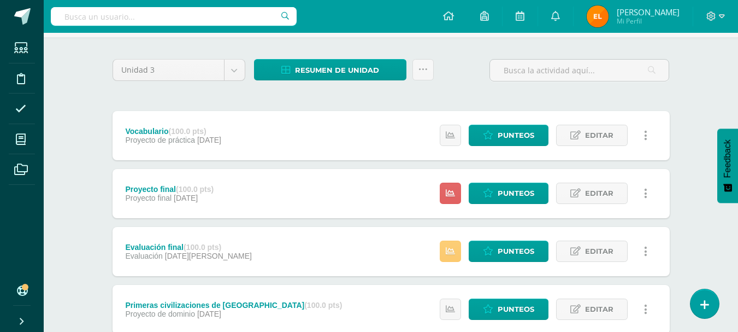
scroll to position [74, 0]
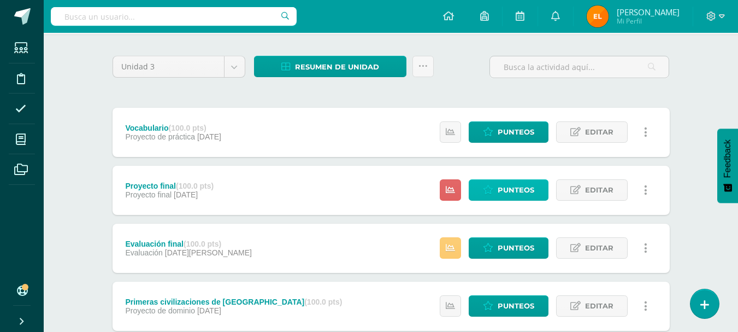
click at [508, 191] on span "Punteos" at bounding box center [516, 190] width 37 height 20
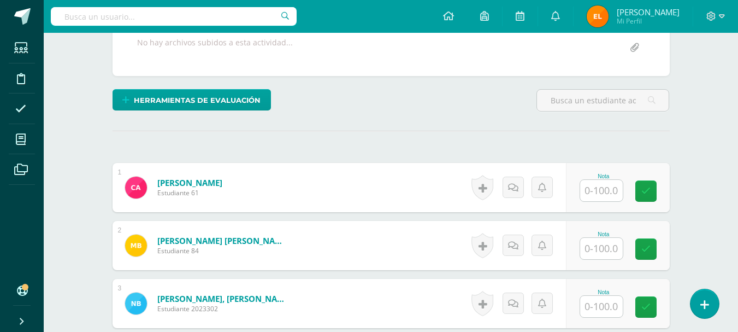
scroll to position [217, 0]
click at [593, 185] on input "text" at bounding box center [601, 189] width 43 height 21
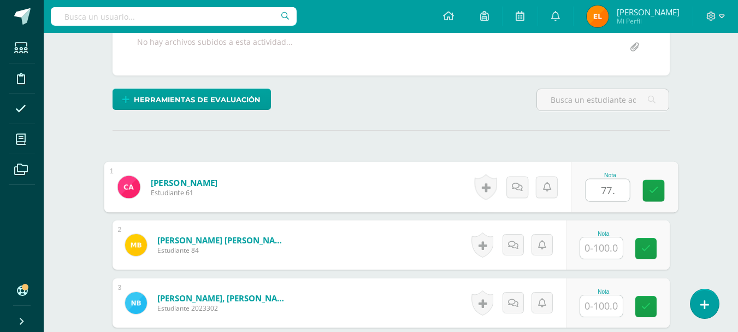
type input "77.5"
click at [654, 189] on icon at bounding box center [653, 190] width 10 height 9
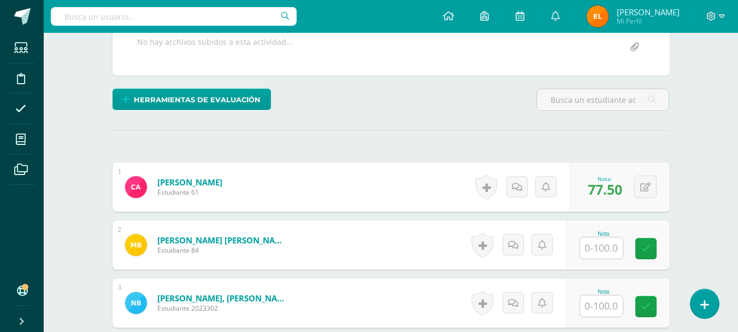
click at [596, 248] on input "text" at bounding box center [601, 247] width 43 height 21
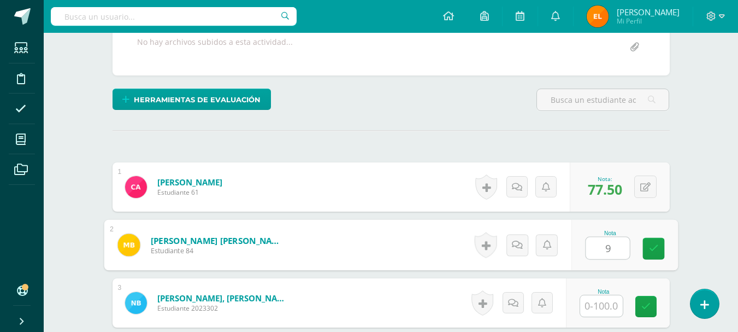
type input "95"
click at [648, 257] on link at bounding box center [653, 249] width 22 height 22
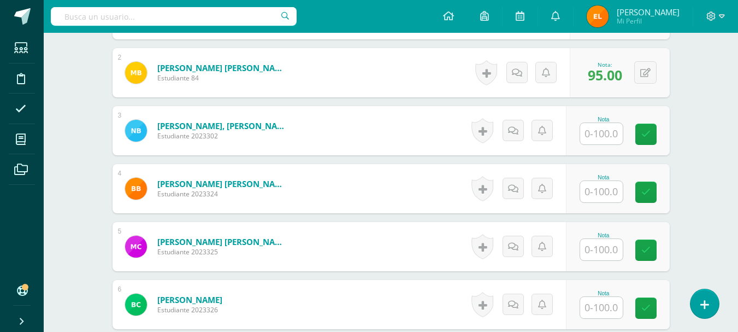
scroll to position [391, 0]
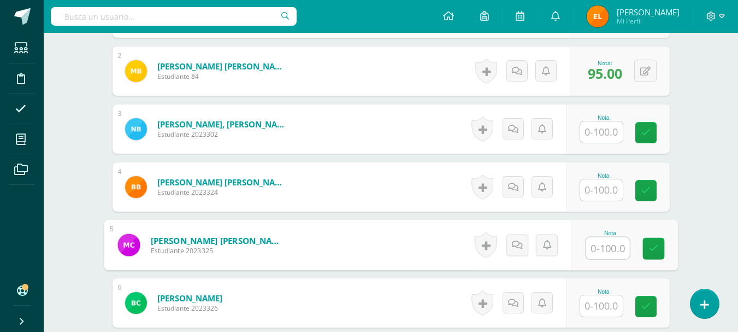
click at [600, 244] on input "text" at bounding box center [607, 248] width 44 height 22
type input "92.5"
click at [659, 250] on link at bounding box center [653, 249] width 22 height 22
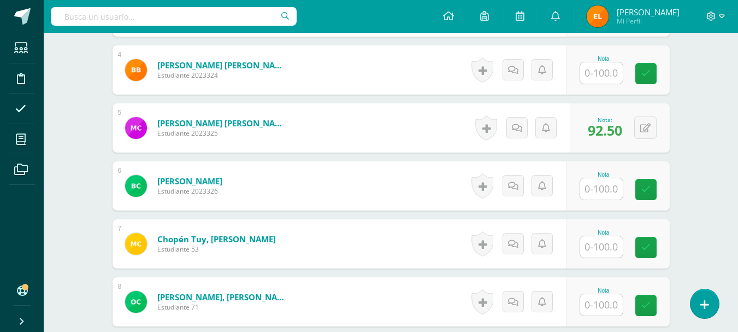
scroll to position [509, 0]
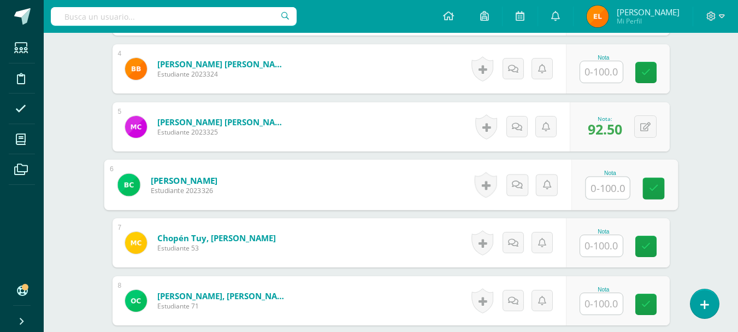
click at [595, 197] on input "text" at bounding box center [607, 188] width 44 height 22
type input "72.5"
click at [665, 186] on div "Nota 72.5" at bounding box center [618, 184] width 104 height 49
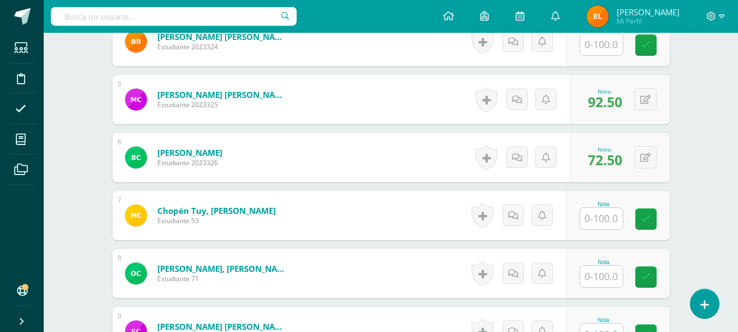
scroll to position [537, 0]
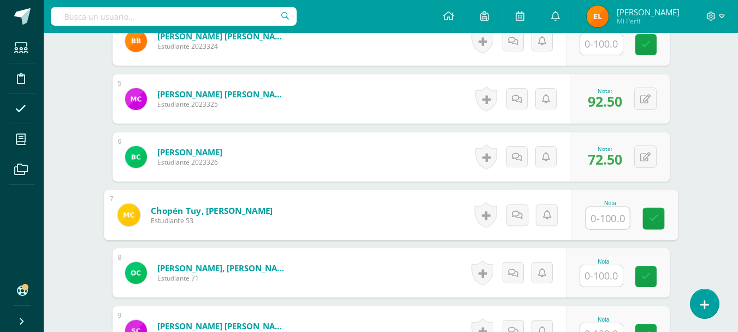
click at [599, 214] on input "text" at bounding box center [607, 218] width 44 height 22
type input "65"
click at [644, 220] on link at bounding box center [653, 219] width 22 height 22
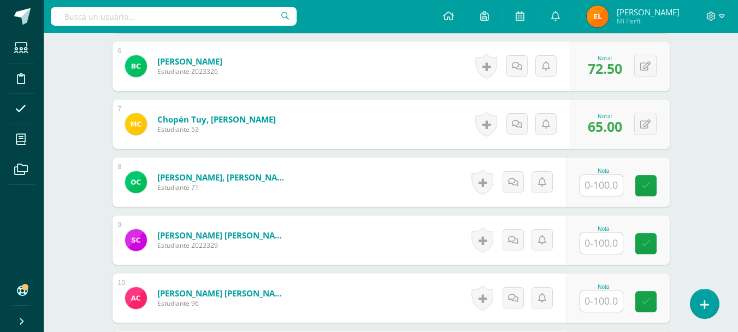
scroll to position [628, 0]
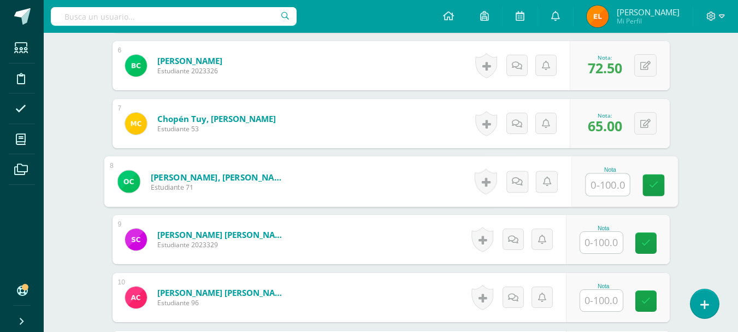
click at [595, 184] on input "text" at bounding box center [607, 185] width 44 height 22
type input "87.5"
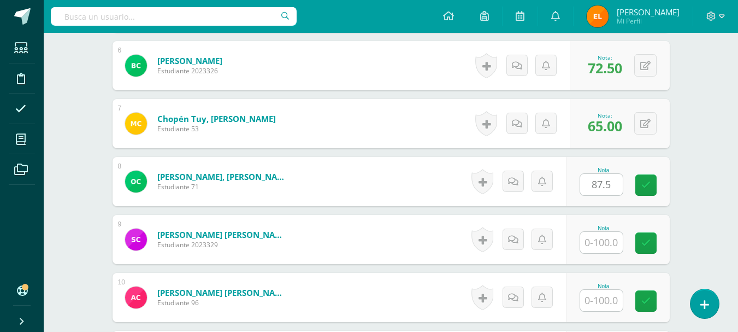
click at [666, 180] on div "Nota 87.5" at bounding box center [618, 181] width 104 height 49
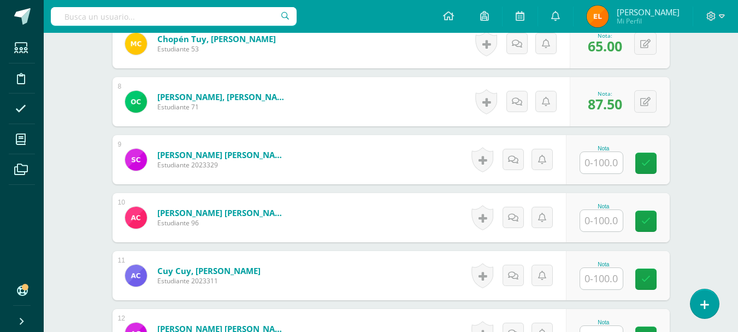
scroll to position [708, 0]
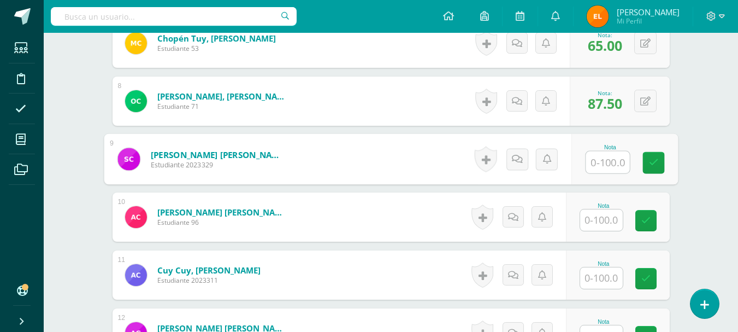
click at [597, 163] on input "text" at bounding box center [607, 162] width 44 height 22
type input "87.5"
click at [662, 164] on link at bounding box center [653, 163] width 22 height 22
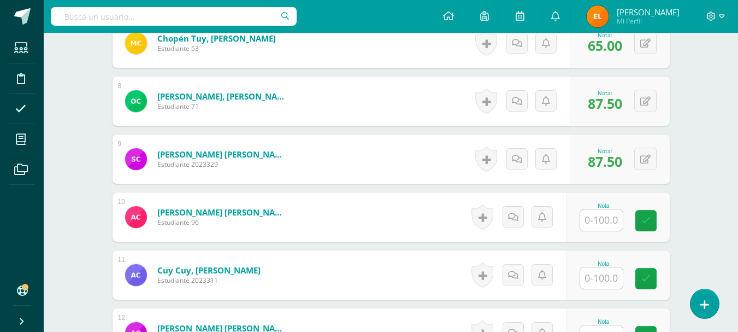
click at [599, 221] on input "text" at bounding box center [601, 219] width 43 height 21
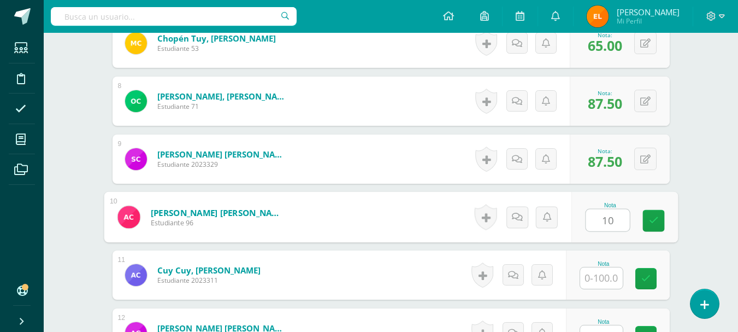
type input "100"
click at [649, 228] on link at bounding box center [653, 221] width 22 height 22
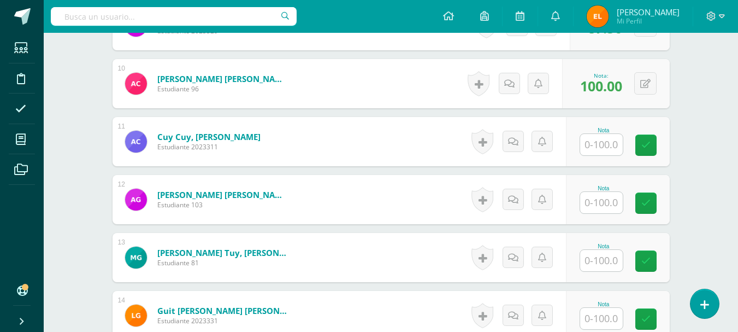
scroll to position [844, 0]
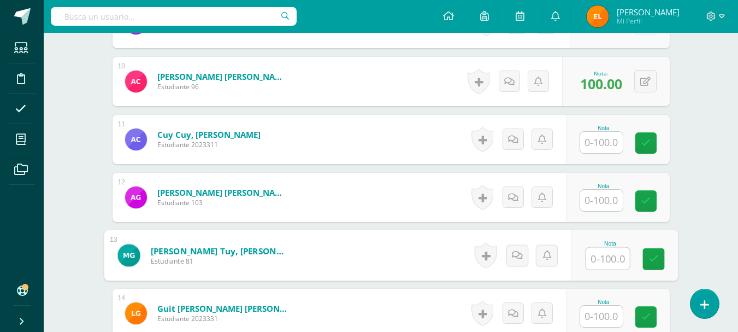
click at [591, 259] on input "text" at bounding box center [607, 258] width 44 height 22
type input "85"
click at [653, 254] on icon at bounding box center [653, 258] width 10 height 9
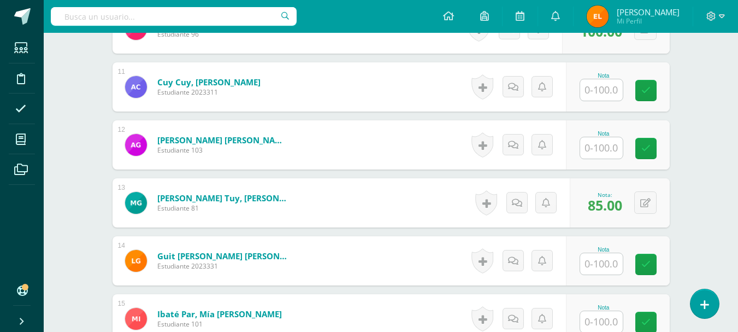
scroll to position [897, 0]
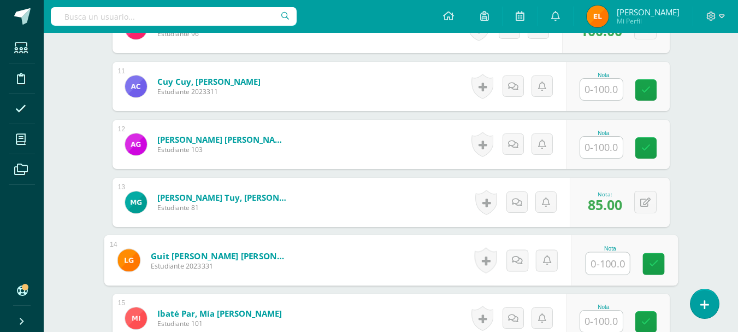
click at [598, 262] on input "text" at bounding box center [607, 263] width 44 height 22
type input "90"
click at [653, 263] on icon at bounding box center [653, 263] width 10 height 9
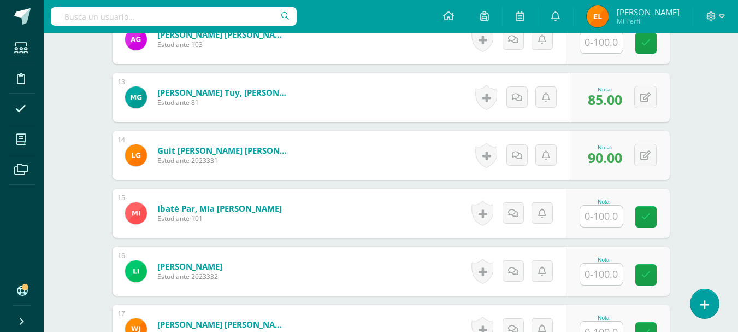
scroll to position [1002, 0]
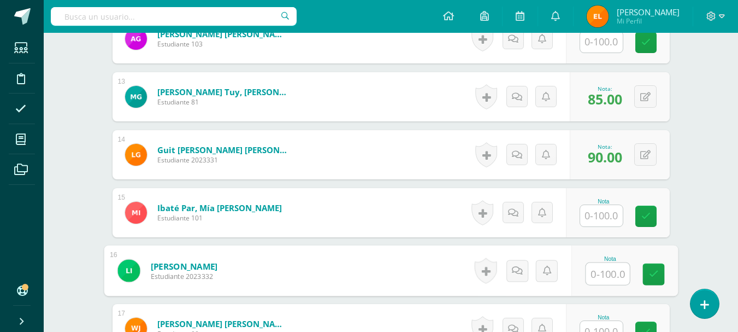
click at [601, 275] on input "text" at bounding box center [607, 274] width 44 height 22
type input "95"
click at [643, 279] on link at bounding box center [653, 274] width 22 height 22
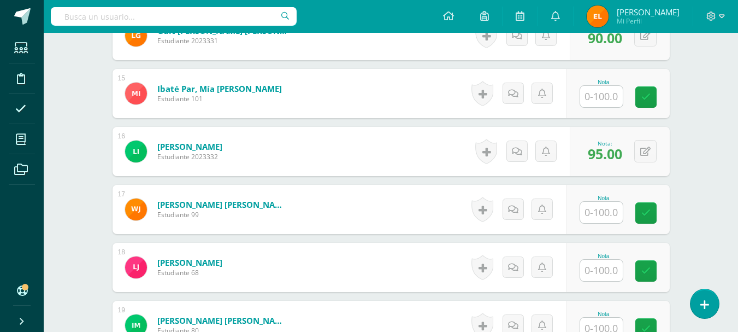
scroll to position [1122, 0]
click at [595, 268] on input "text" at bounding box center [601, 269] width 43 height 21
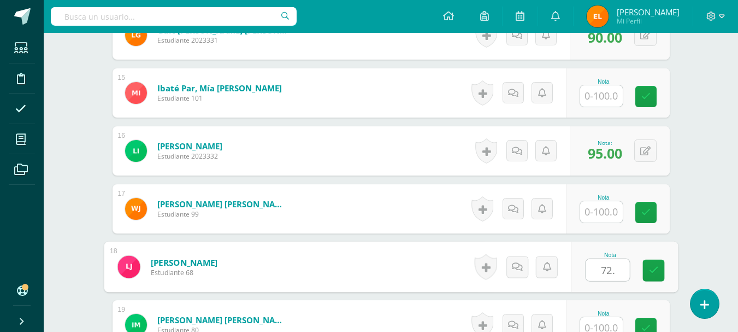
type input "72.5"
click at [655, 270] on icon at bounding box center [653, 269] width 10 height 9
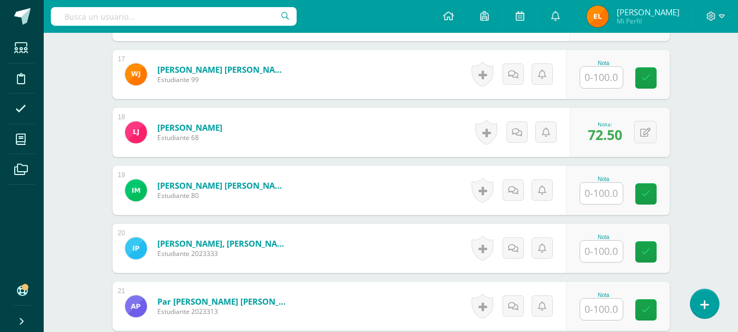
scroll to position [1259, 0]
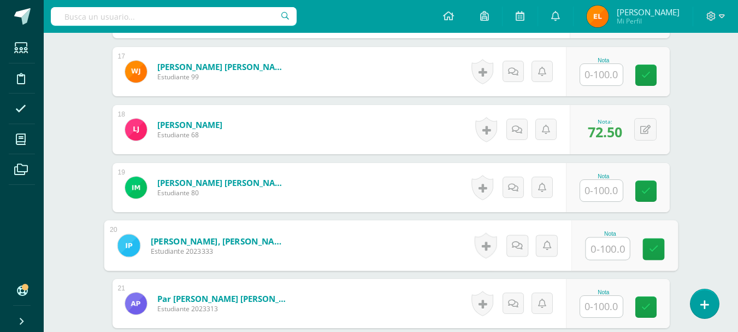
click at [598, 249] on input "text" at bounding box center [607, 249] width 44 height 22
type input "95"
click at [647, 250] on link at bounding box center [653, 249] width 22 height 22
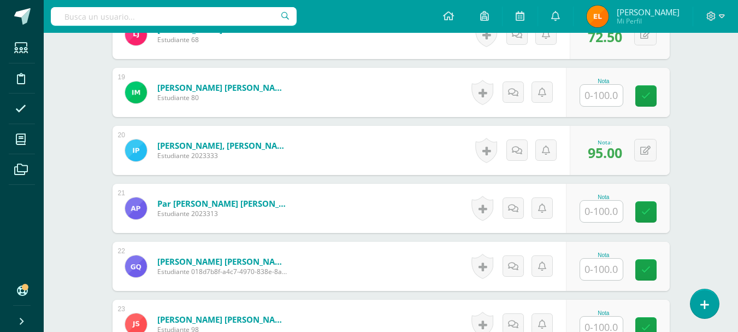
scroll to position [1356, 0]
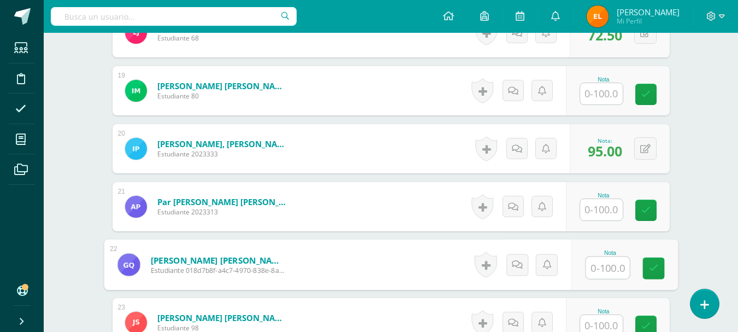
click at [597, 270] on input "text" at bounding box center [607, 268] width 44 height 22
type input "87.5"
click at [647, 273] on link at bounding box center [653, 268] width 22 height 22
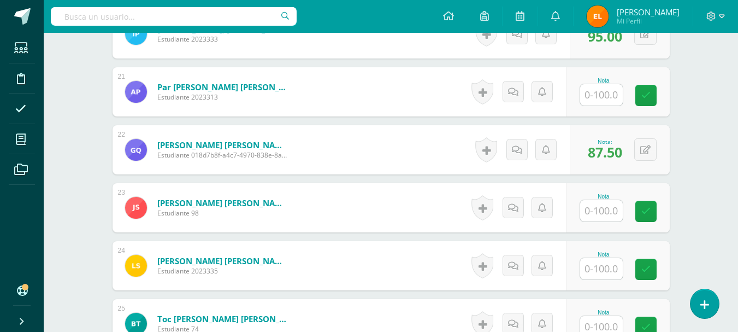
scroll to position [1477, 0]
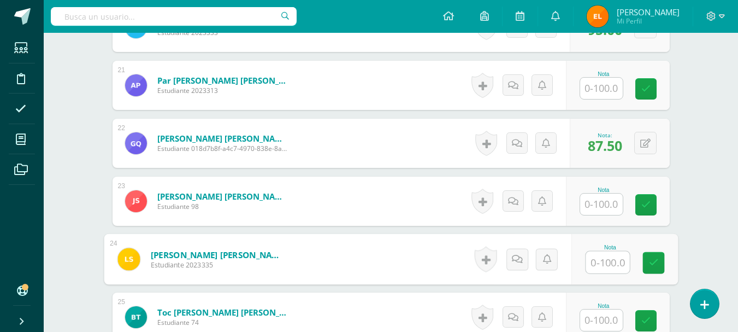
click at [597, 264] on input "text" at bounding box center [607, 262] width 44 height 22
type input "100"
click at [648, 264] on link at bounding box center [653, 263] width 22 height 22
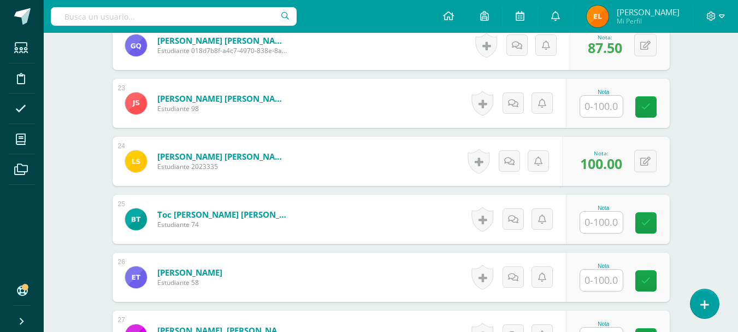
scroll to position [1576, 0]
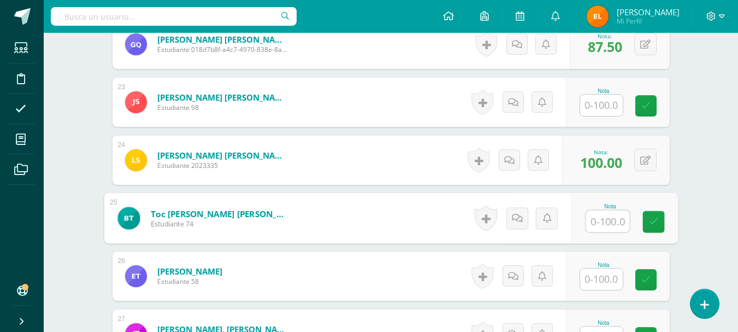
click at [593, 223] on input "text" at bounding box center [607, 221] width 44 height 22
type input "75"
click at [644, 221] on link at bounding box center [653, 222] width 22 height 22
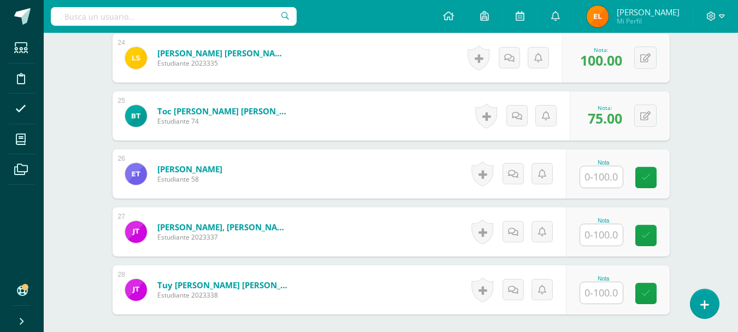
scroll to position [1680, 0]
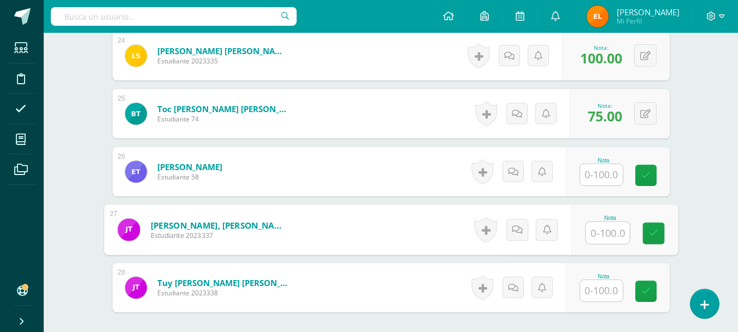
click at [590, 233] on input "text" at bounding box center [607, 233] width 44 height 22
type input "97.5"
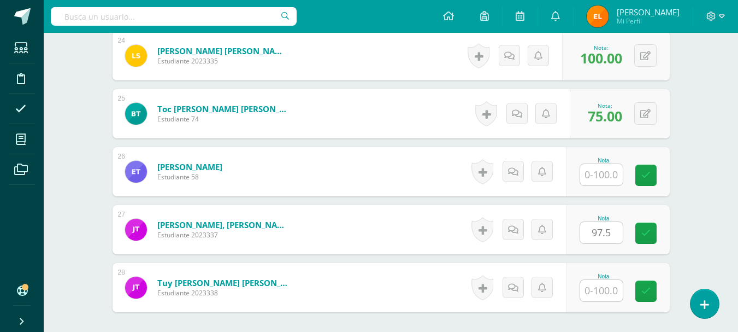
click at [665, 232] on div "Nota 97.5" at bounding box center [618, 229] width 104 height 49
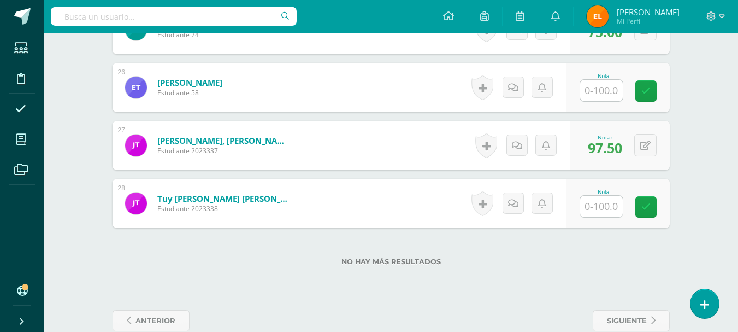
scroll to position [1771, 0]
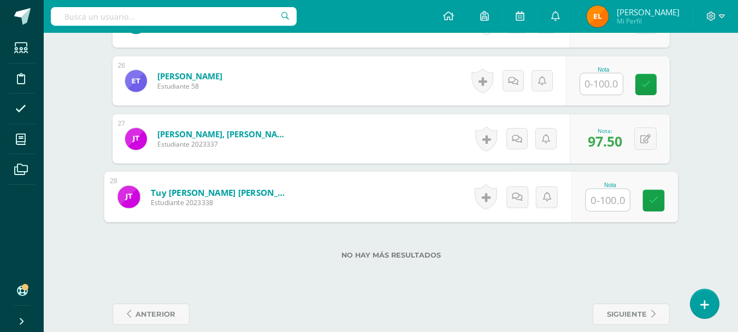
click at [592, 193] on input "text" at bounding box center [607, 200] width 44 height 22
type input "97.5"
click at [644, 202] on link at bounding box center [653, 201] width 22 height 22
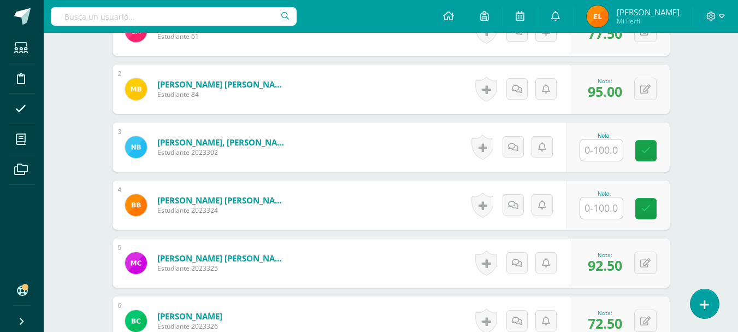
scroll to position [404, 0]
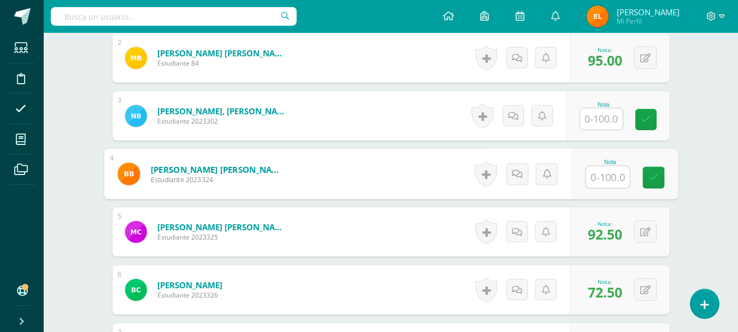
drag, startPoint x: 613, startPoint y: 200, endPoint x: 419, endPoint y: 187, distance: 194.4
click at [419, 187] on form "Bonilla Yaxón, Bárbara Nicol Estudiante 2023324 Nota 0 Logros" at bounding box center [391, 174] width 574 height 51
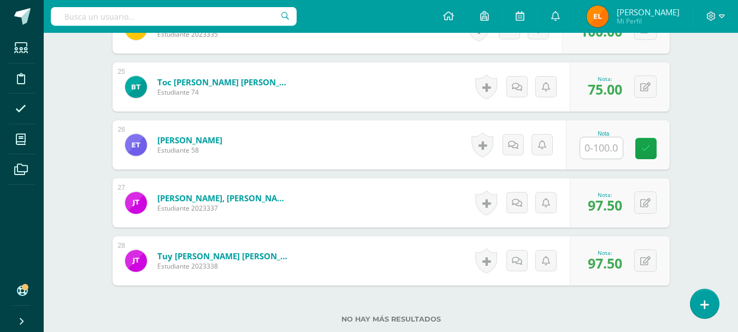
scroll to position [1707, 0]
